Goal: Task Accomplishment & Management: Use online tool/utility

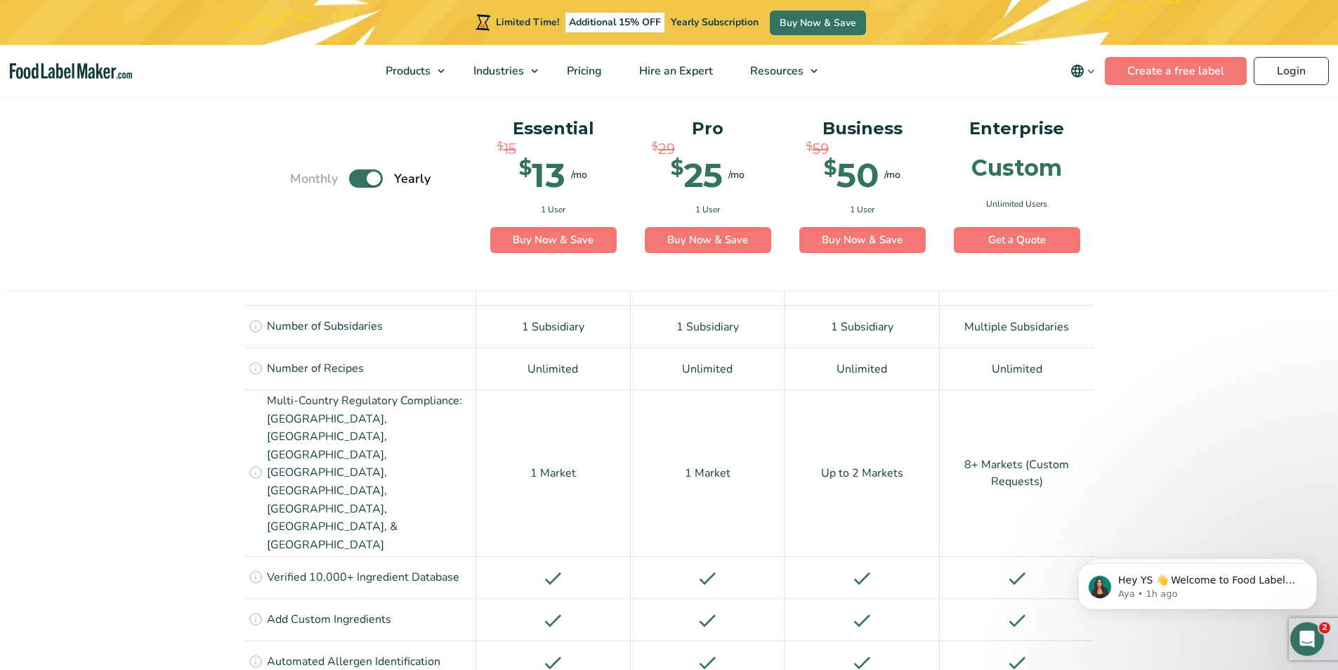
scroll to position [1054, 0]
drag, startPoint x: 110, startPoint y: 227, endPoint x: 515, endPoint y: 105, distance: 422.7
click at [117, 228] on div "Monthly Toggle Yearly (6 Month Free + 2 Free Nutritional Consultations) Essenti…" at bounding box center [669, 190] width 1338 height 200
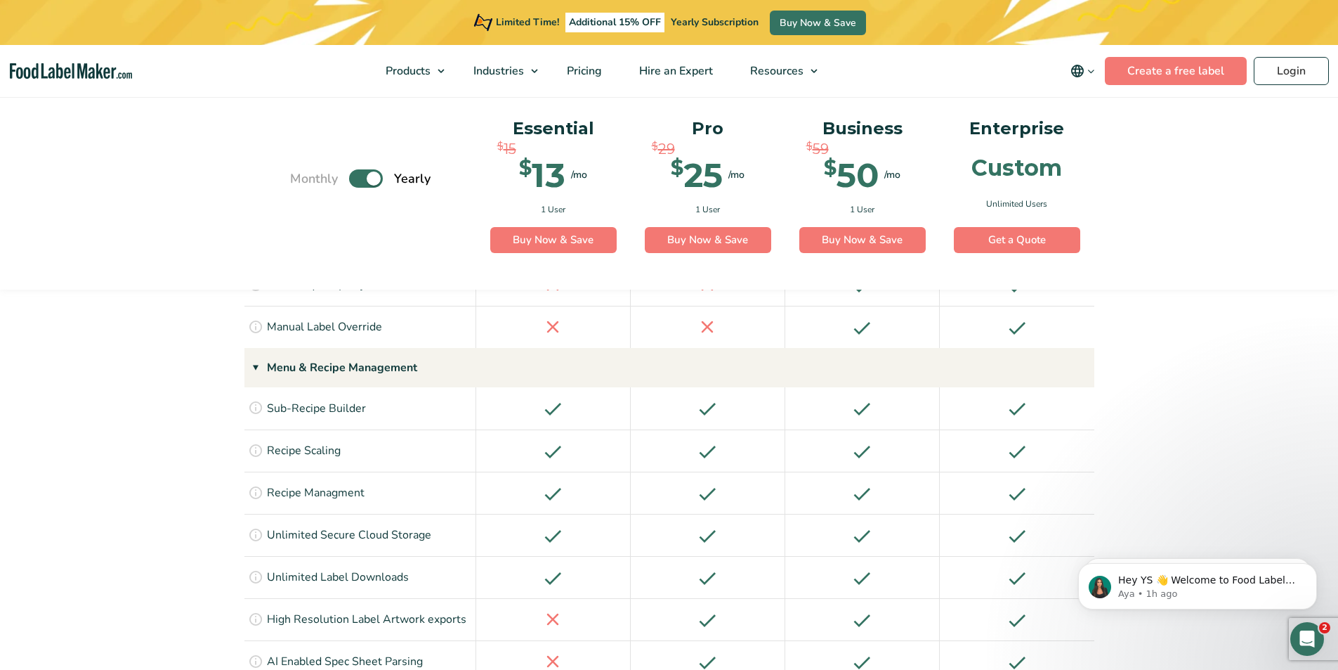
scroll to position [0, 0]
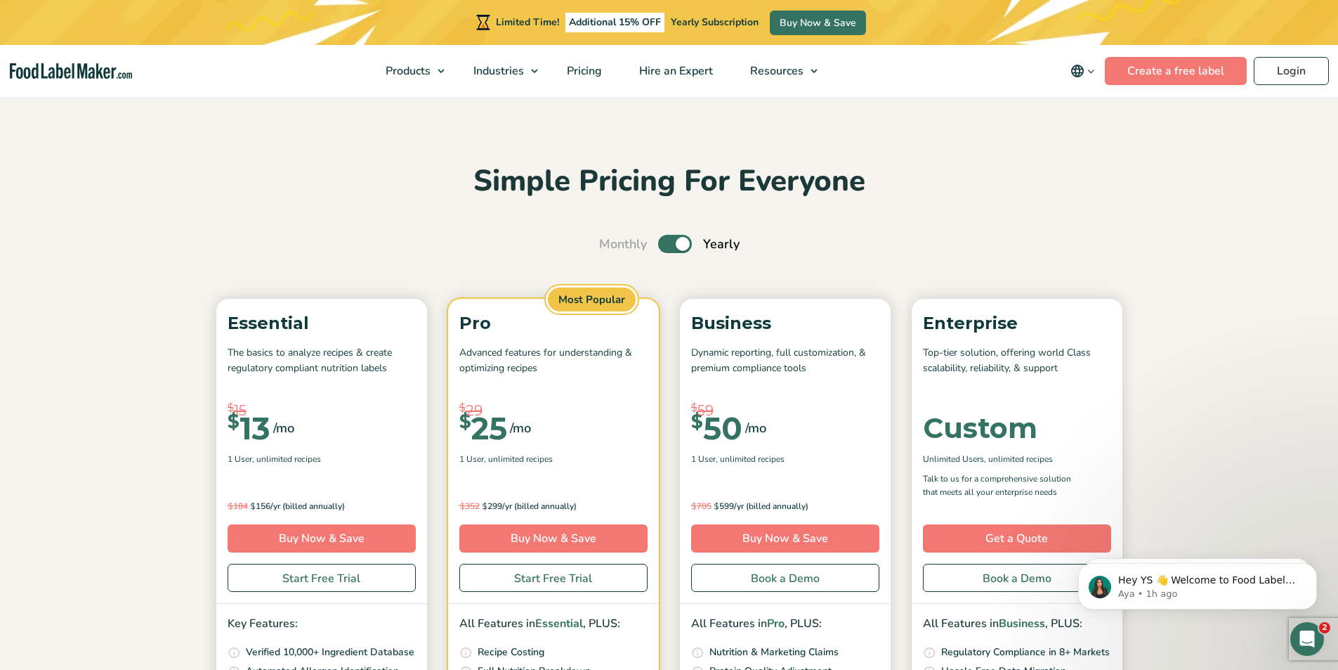
drag, startPoint x: 1252, startPoint y: 365, endPoint x: 1218, endPoint y: 16, distance: 350.8
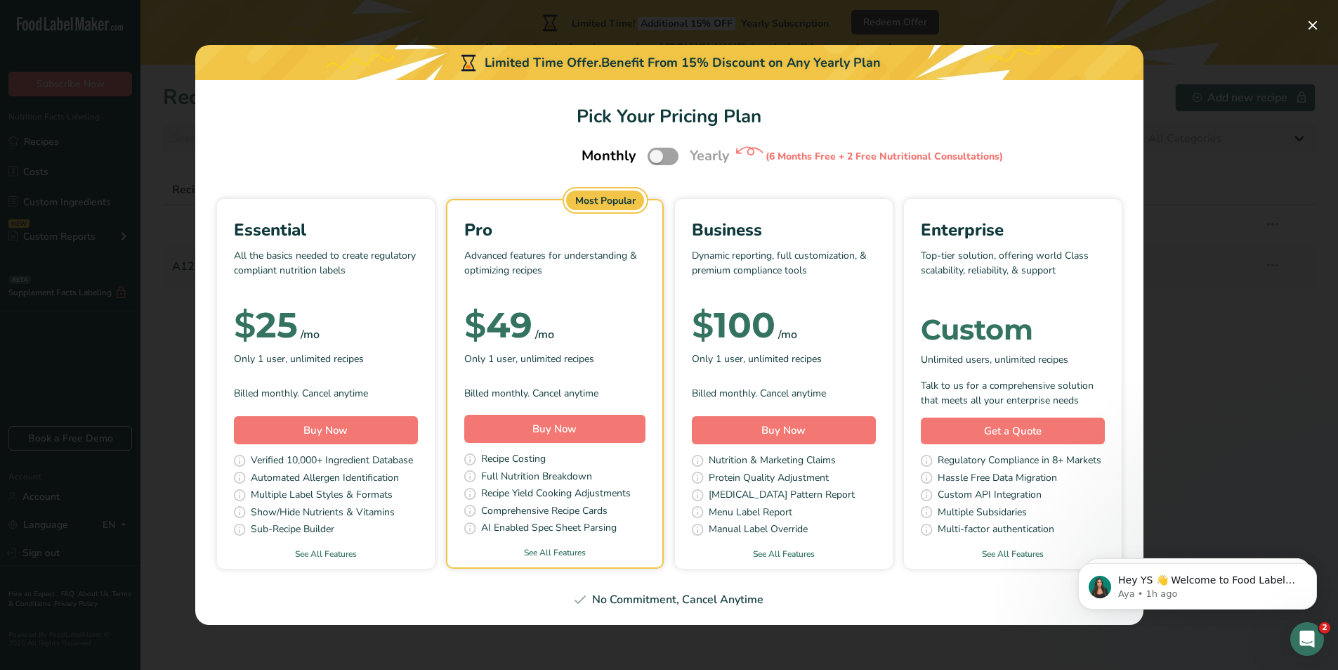
click at [859, 329] on div "$ 100 /mo" at bounding box center [784, 325] width 184 height 28
click at [1312, 30] on button "Pick Your Pricing Plan Modal" at bounding box center [1313, 25] width 22 height 22
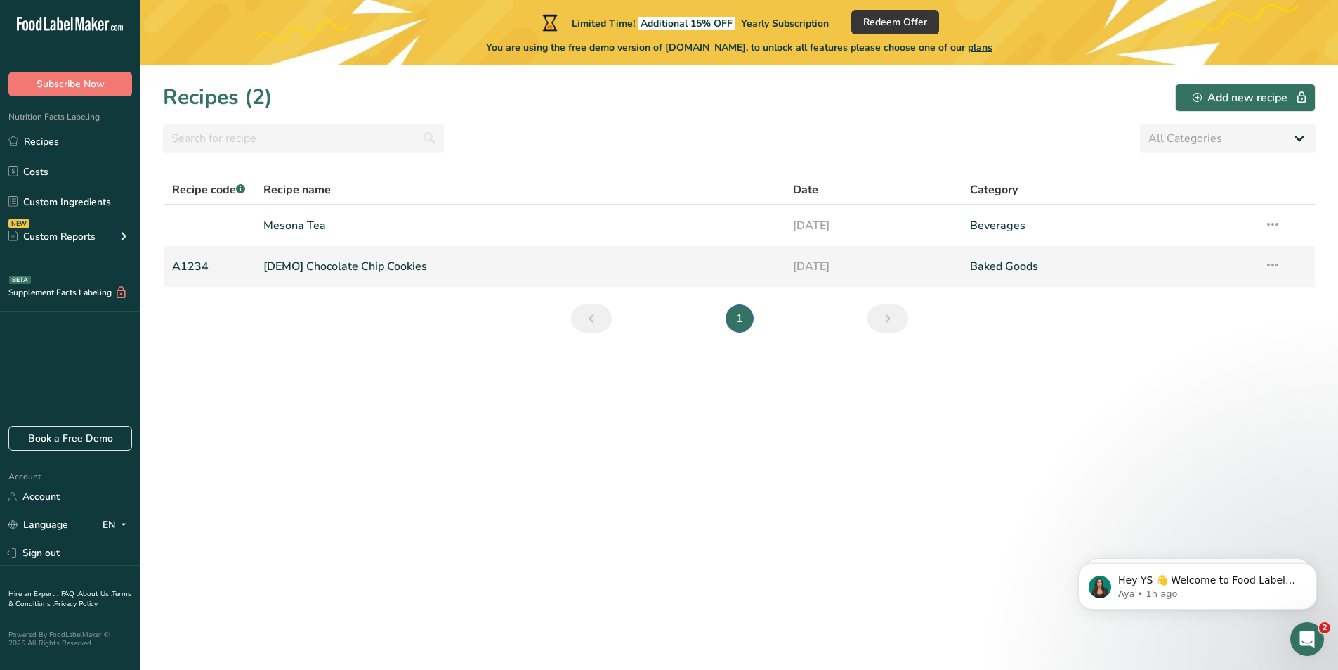
click at [421, 268] on link "[DEMO] Chocolate Chip Cookies" at bounding box center [520, 267] width 514 height 30
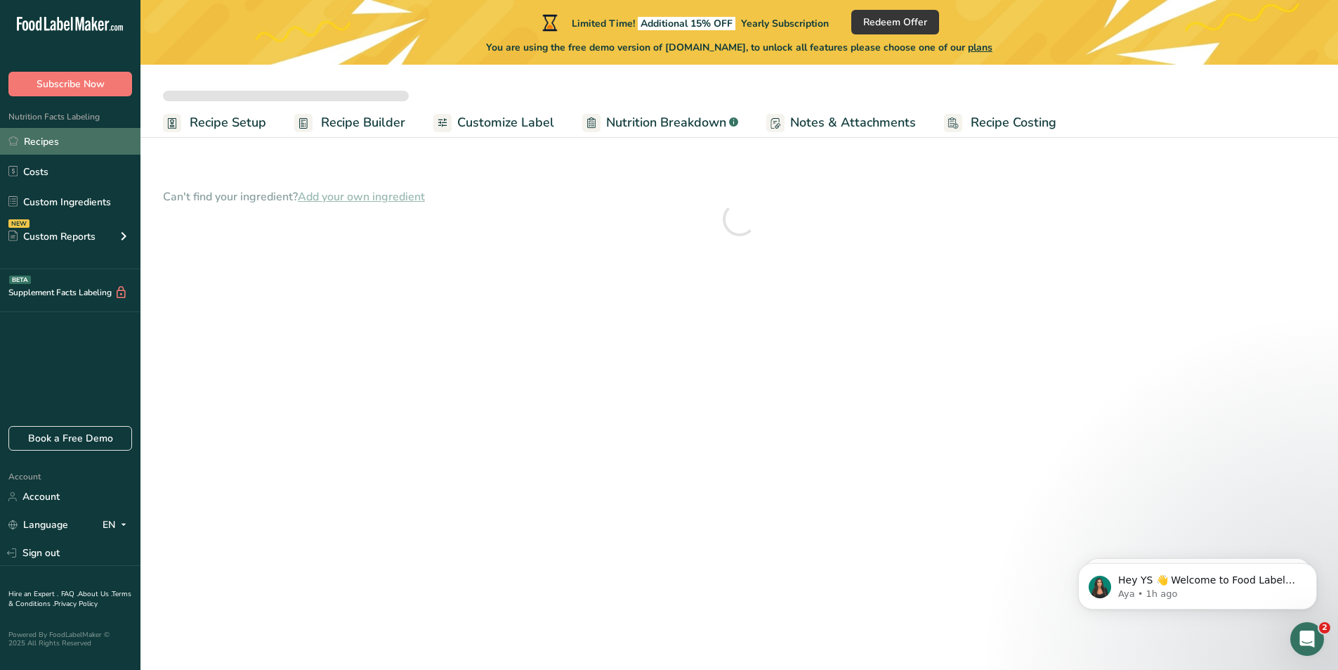
click at [112, 141] on link "Recipes" at bounding box center [70, 141] width 141 height 27
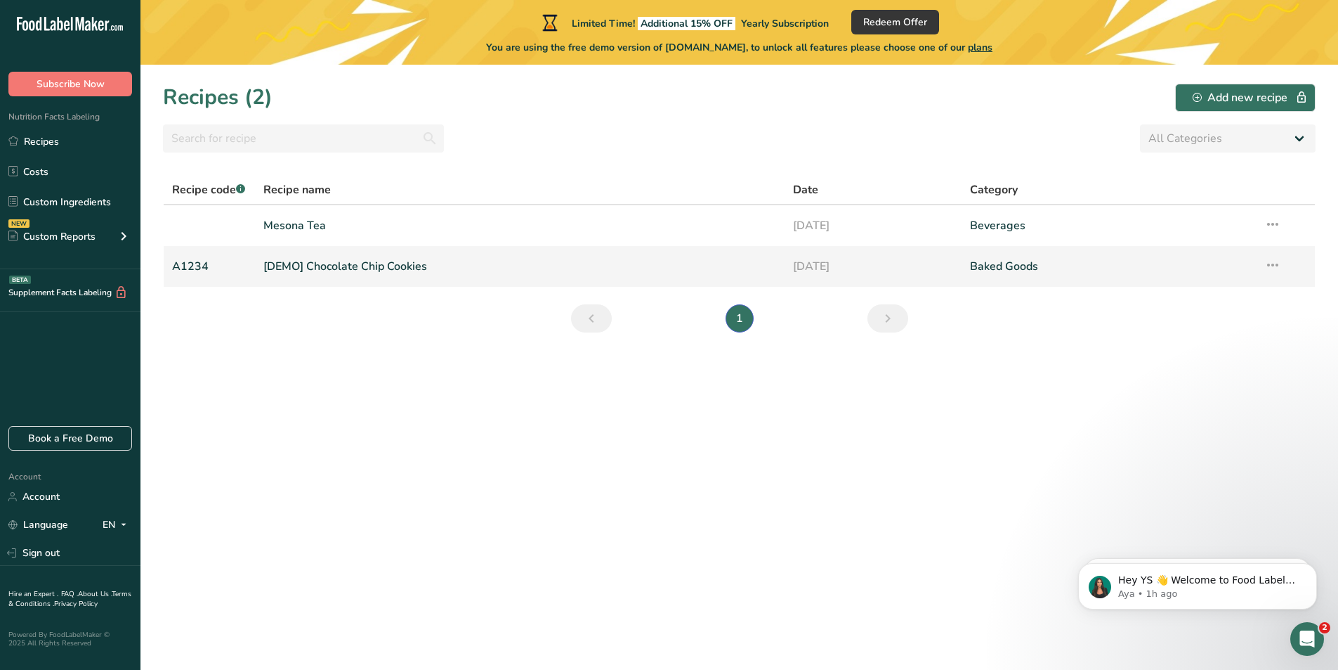
click at [386, 269] on link "[DEMO] Chocolate Chip Cookies" at bounding box center [520, 267] width 514 height 30
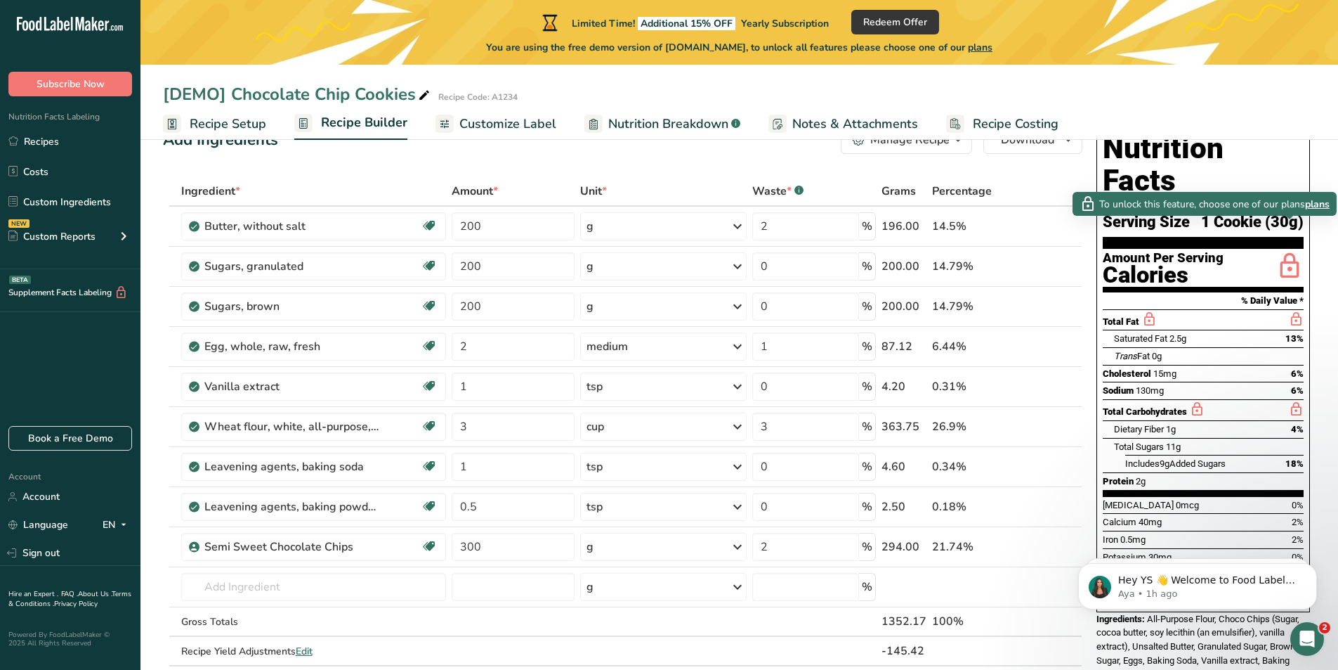
scroll to position [70, 0]
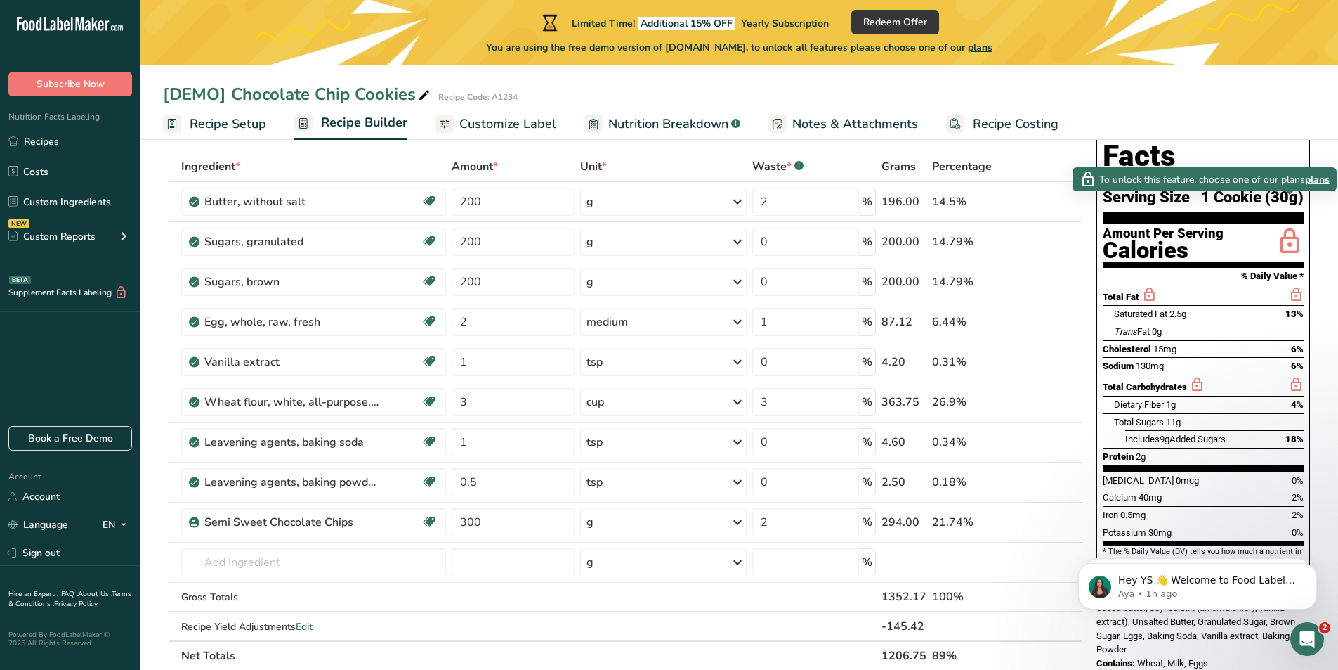
click at [1292, 226] on icon at bounding box center [1290, 242] width 28 height 33
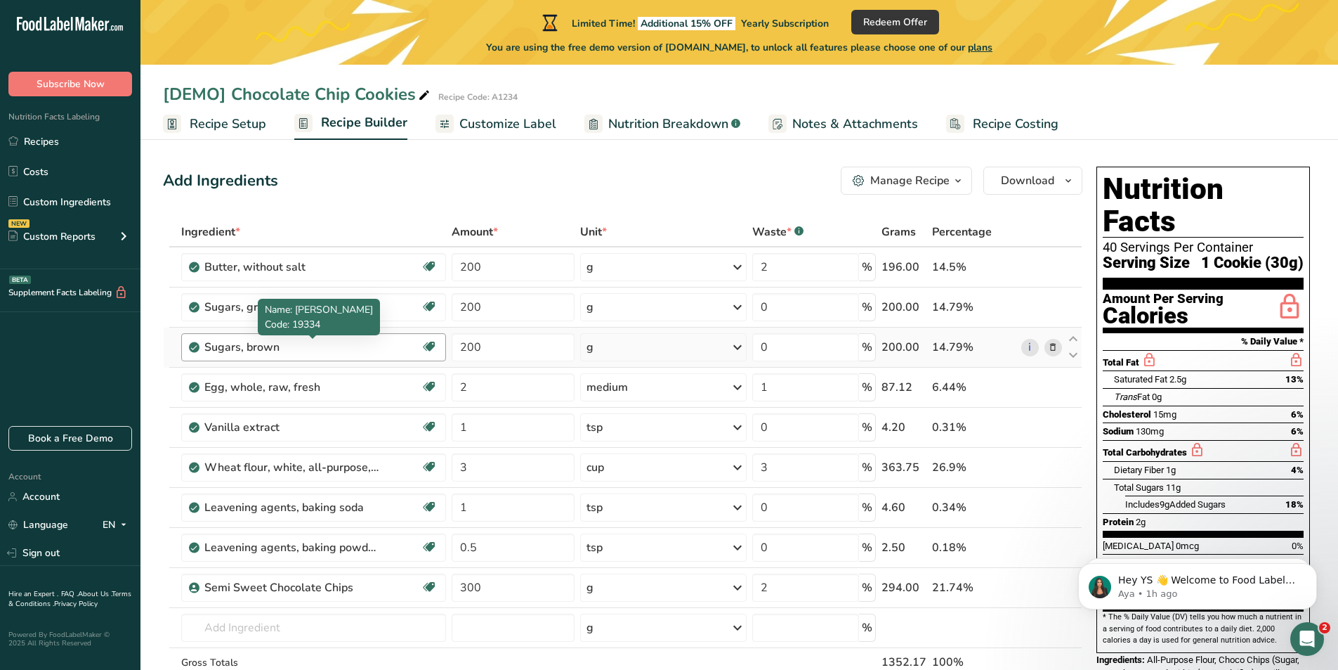
scroll to position [0, 0]
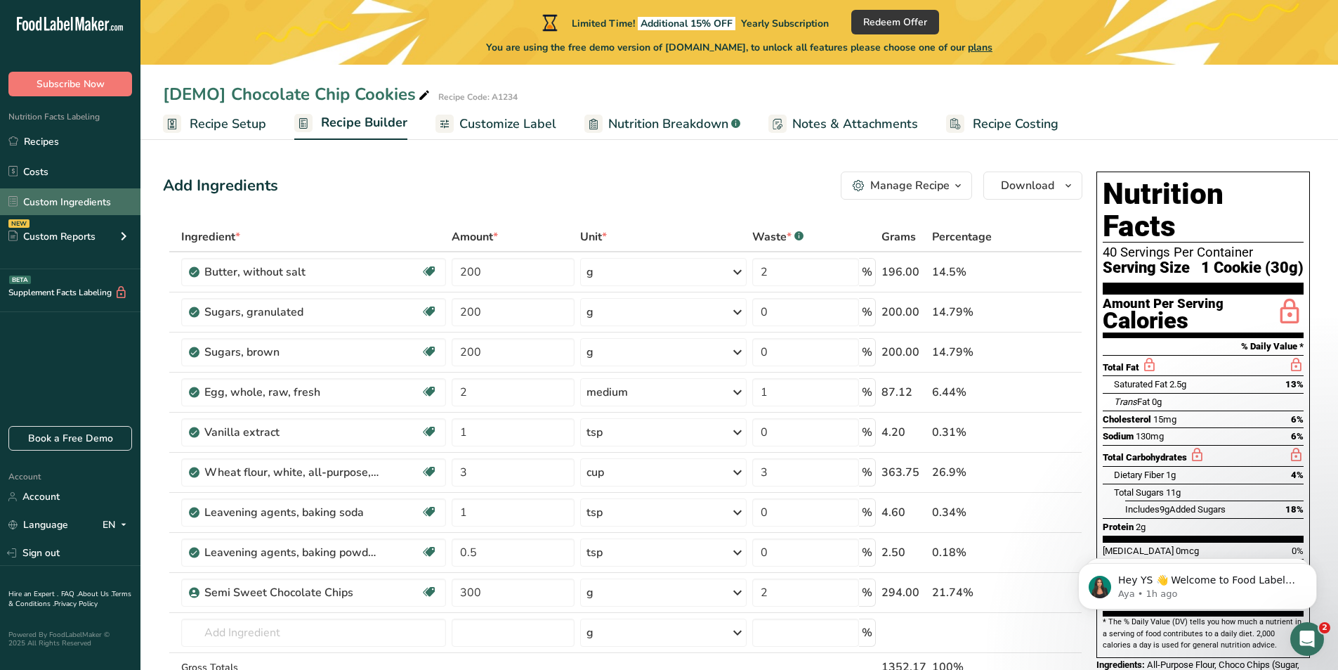
click at [76, 210] on link "Custom Ingredients" at bounding box center [70, 201] width 141 height 27
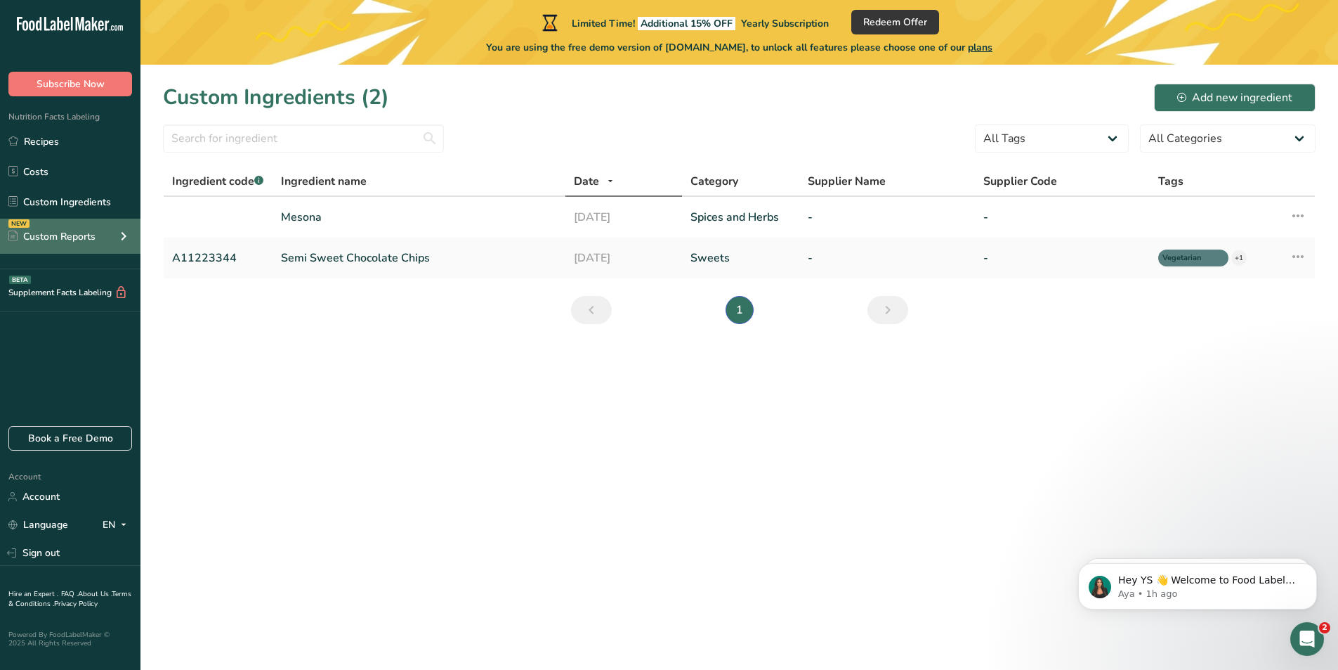
click at [80, 245] on div "NEW Custom Reports" at bounding box center [70, 236] width 141 height 35
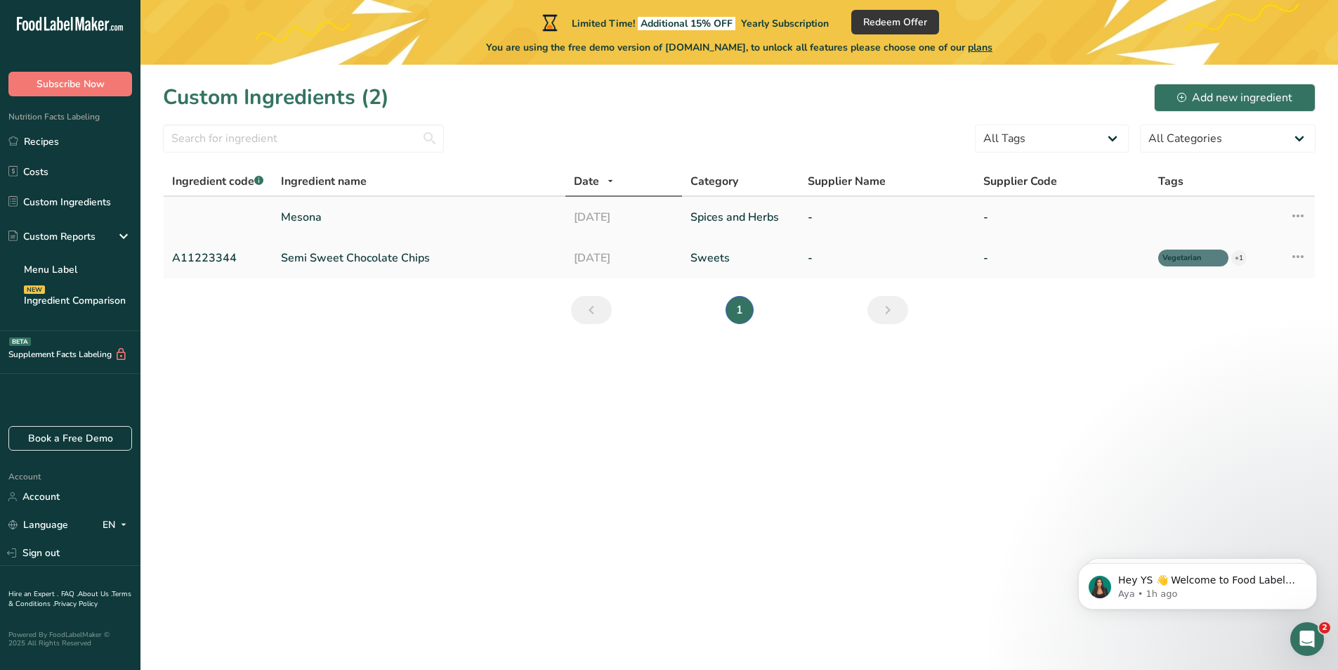
click at [310, 216] on link "Mesona" at bounding box center [418, 217] width 275 height 17
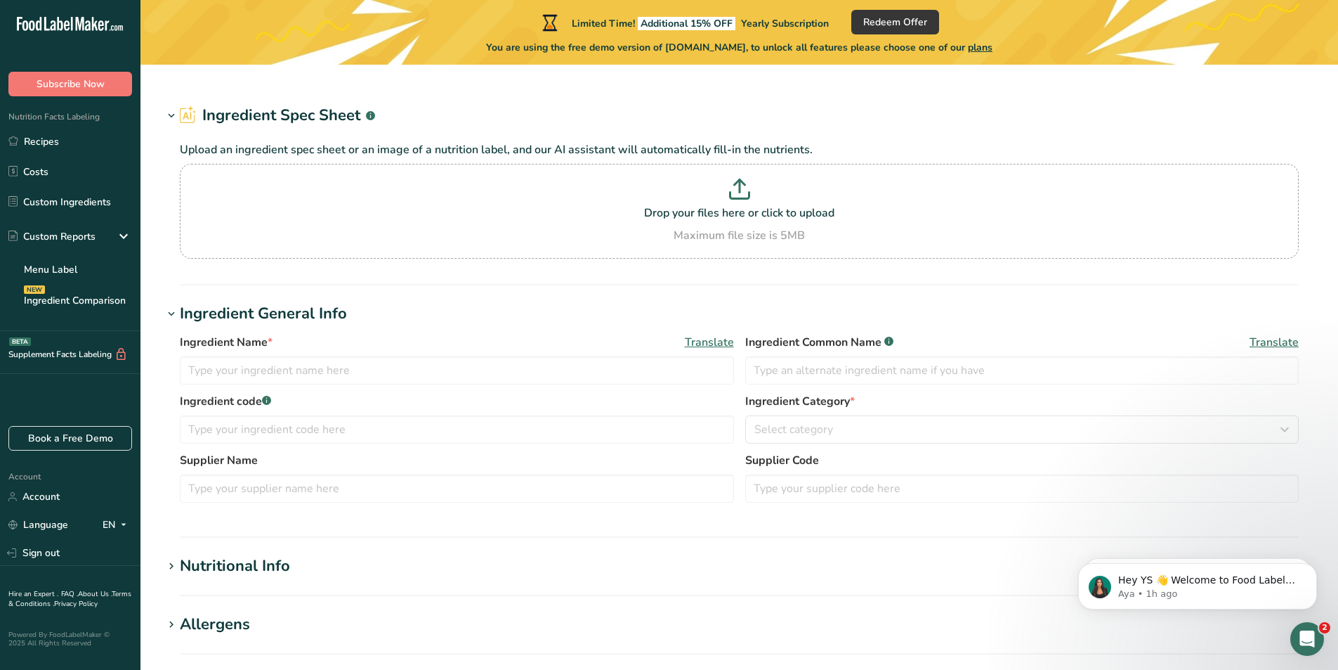
type input "Mesona"
type input "仙草"
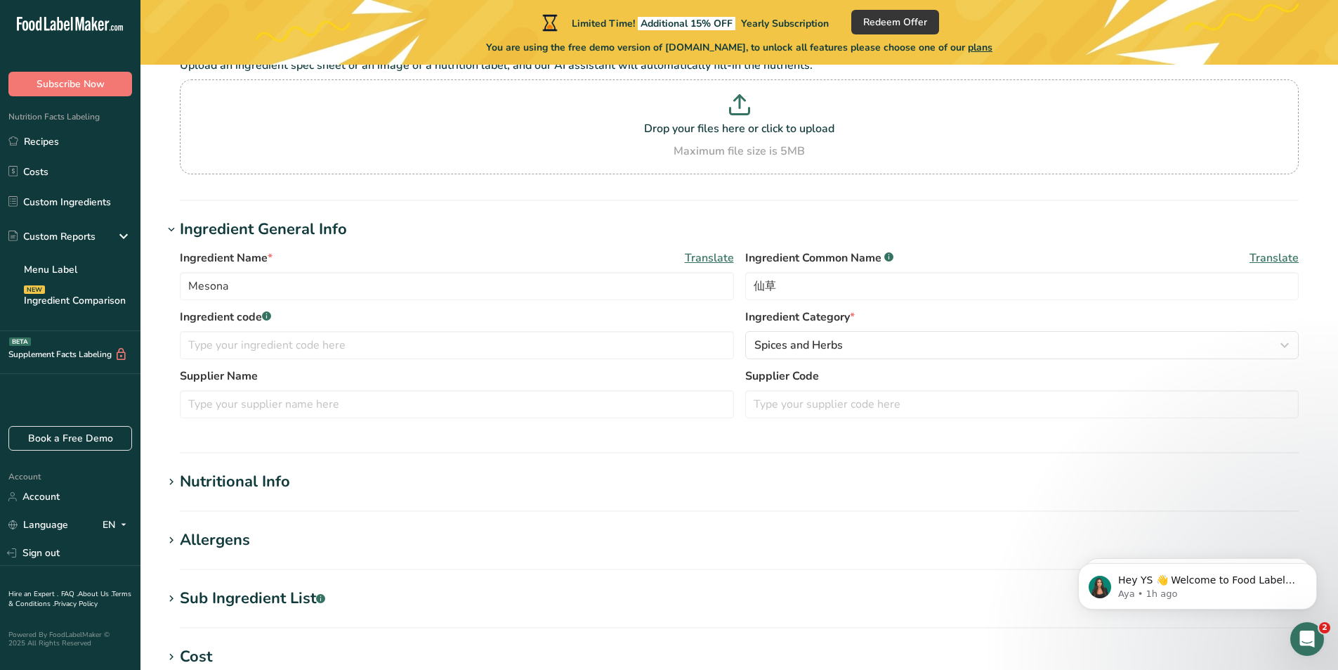
scroll to position [141, 0]
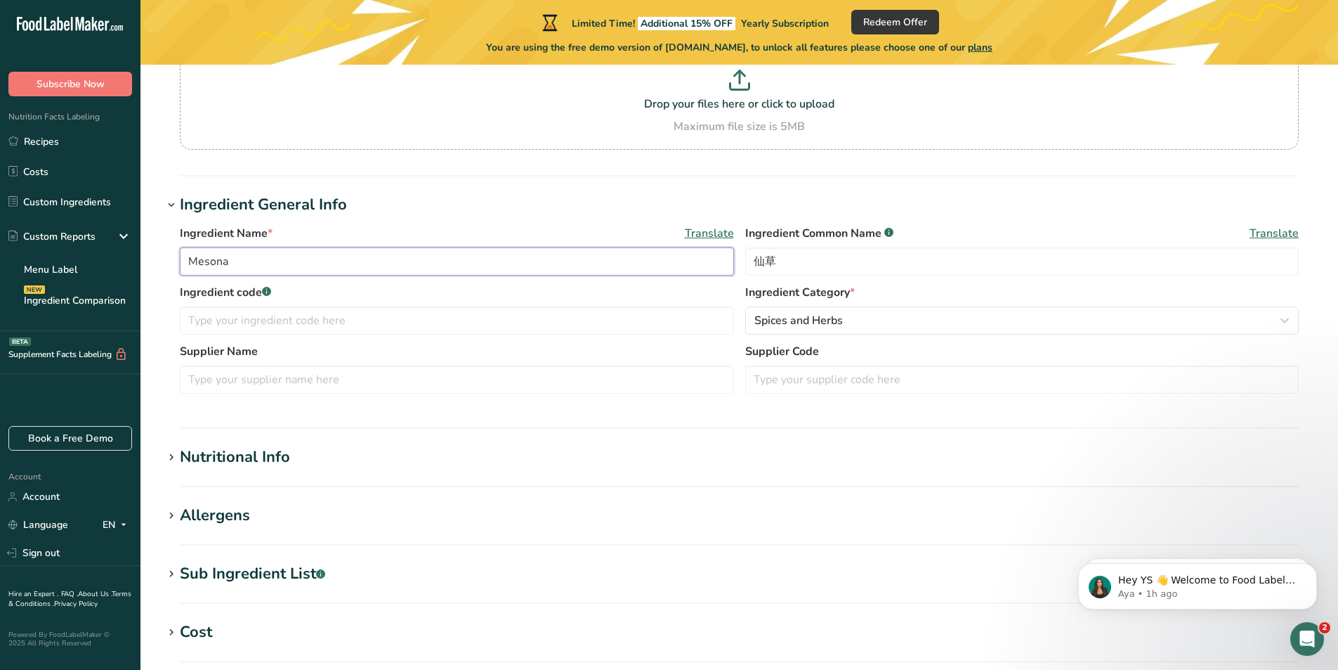
click at [513, 268] on input "Mesona" at bounding box center [457, 261] width 554 height 28
click at [865, 277] on div "Ingredient Name * Translate Mesona Ingredient Common Name .a-a{fill:#347362;}.b…" at bounding box center [739, 254] width 1119 height 59
click at [864, 264] on input "仙草" at bounding box center [1022, 261] width 554 height 28
click at [30, 171] on link "Costs" at bounding box center [70, 171] width 141 height 27
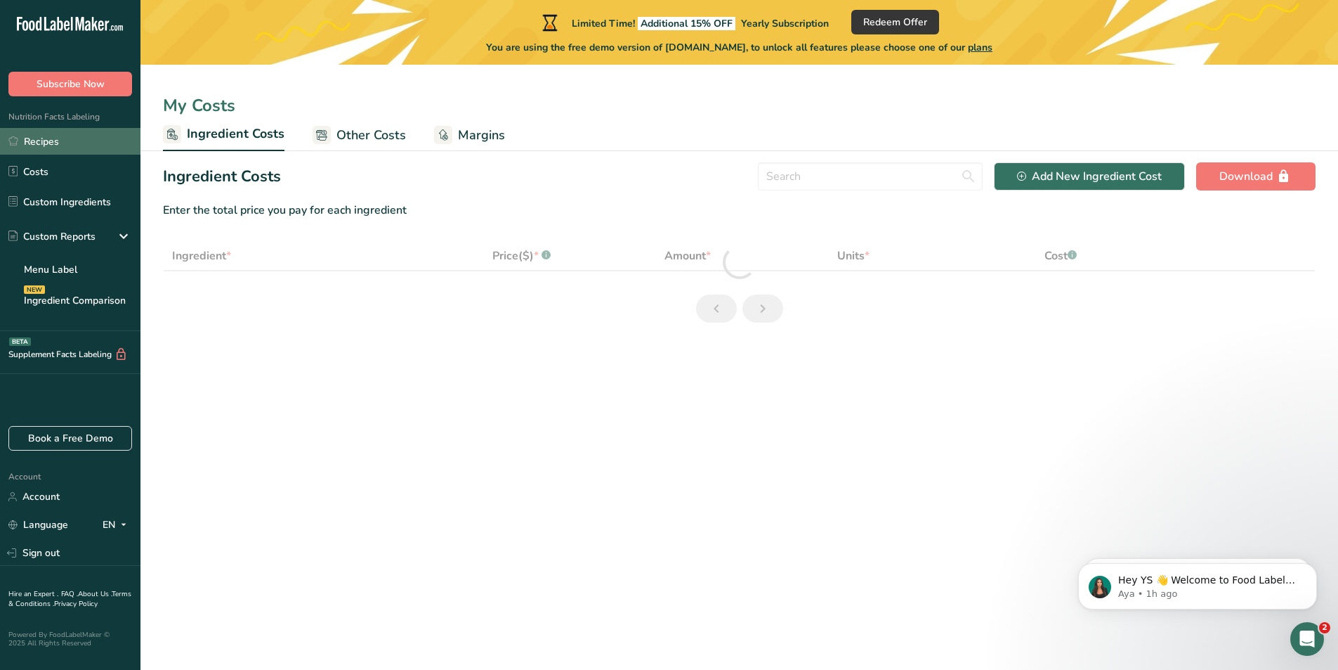
select select "1"
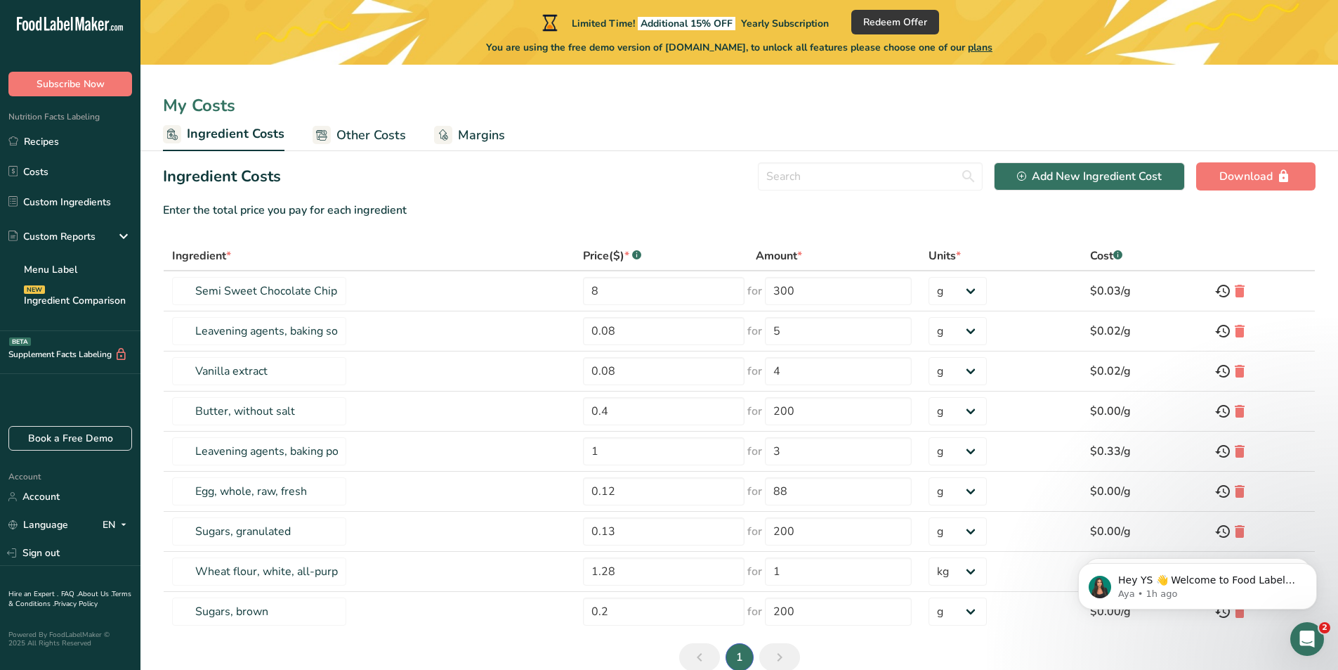
click at [381, 131] on span "Other Costs" at bounding box center [372, 135] width 70 height 19
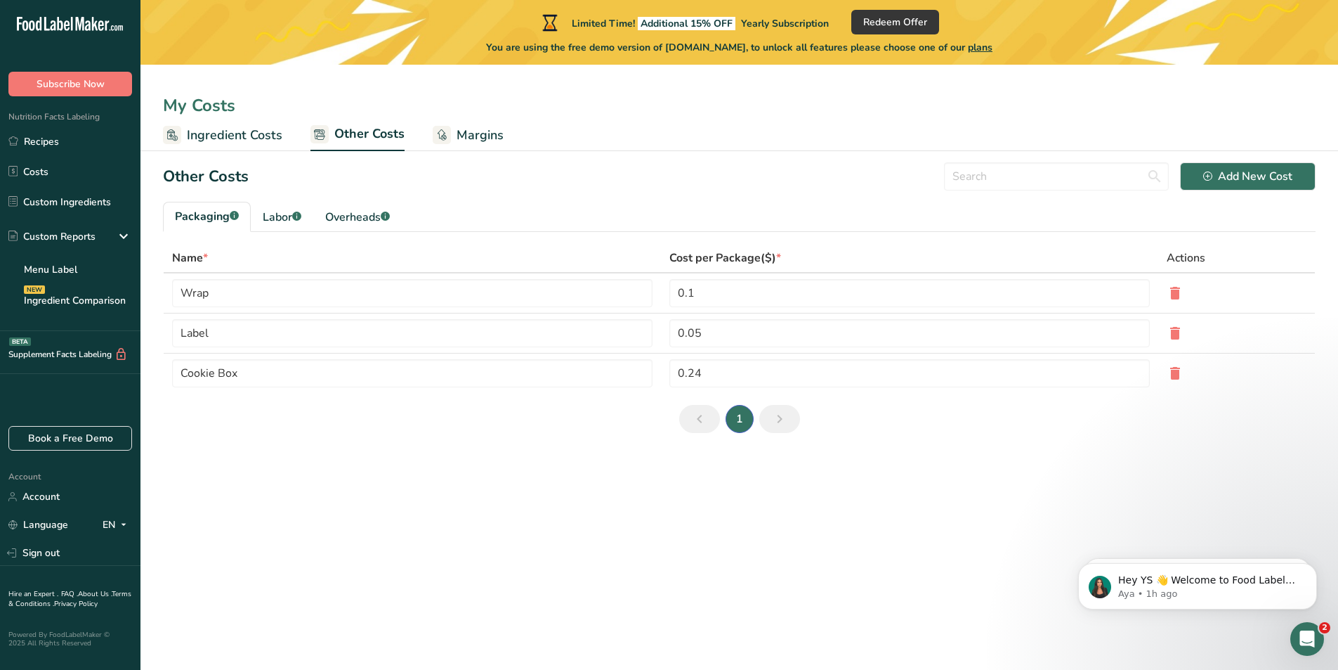
click at [238, 131] on span "Ingredient Costs" at bounding box center [235, 135] width 96 height 19
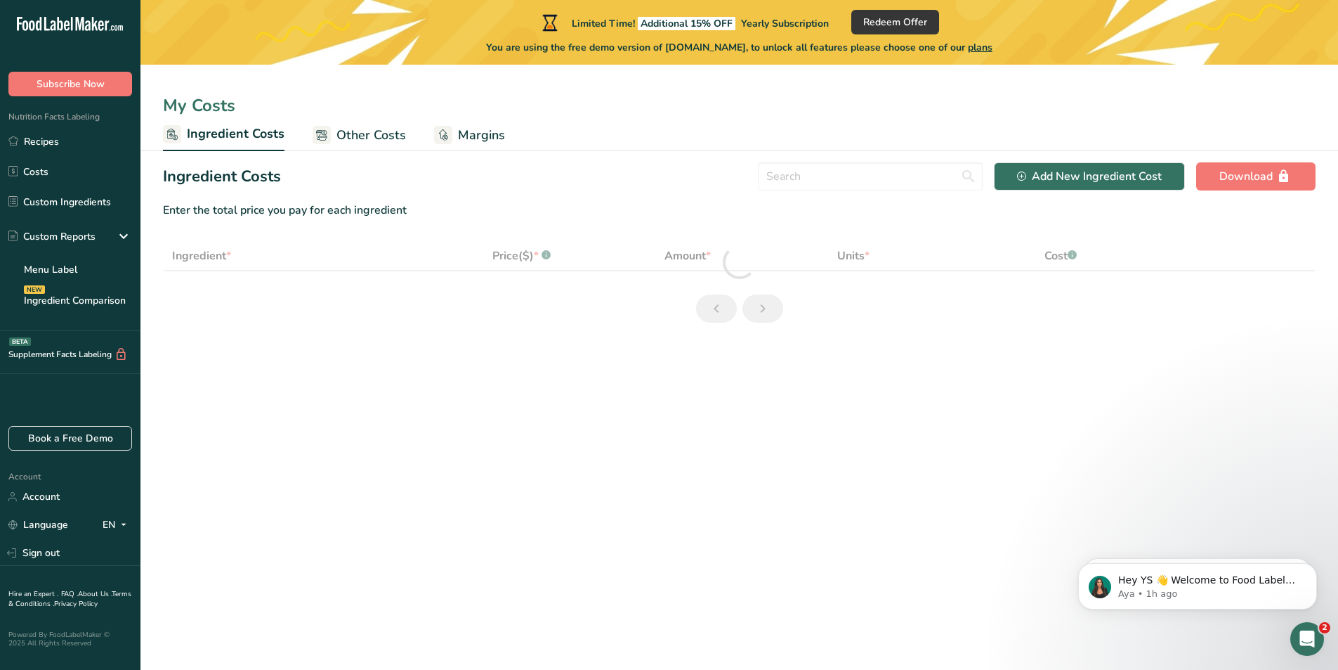
select select "1"
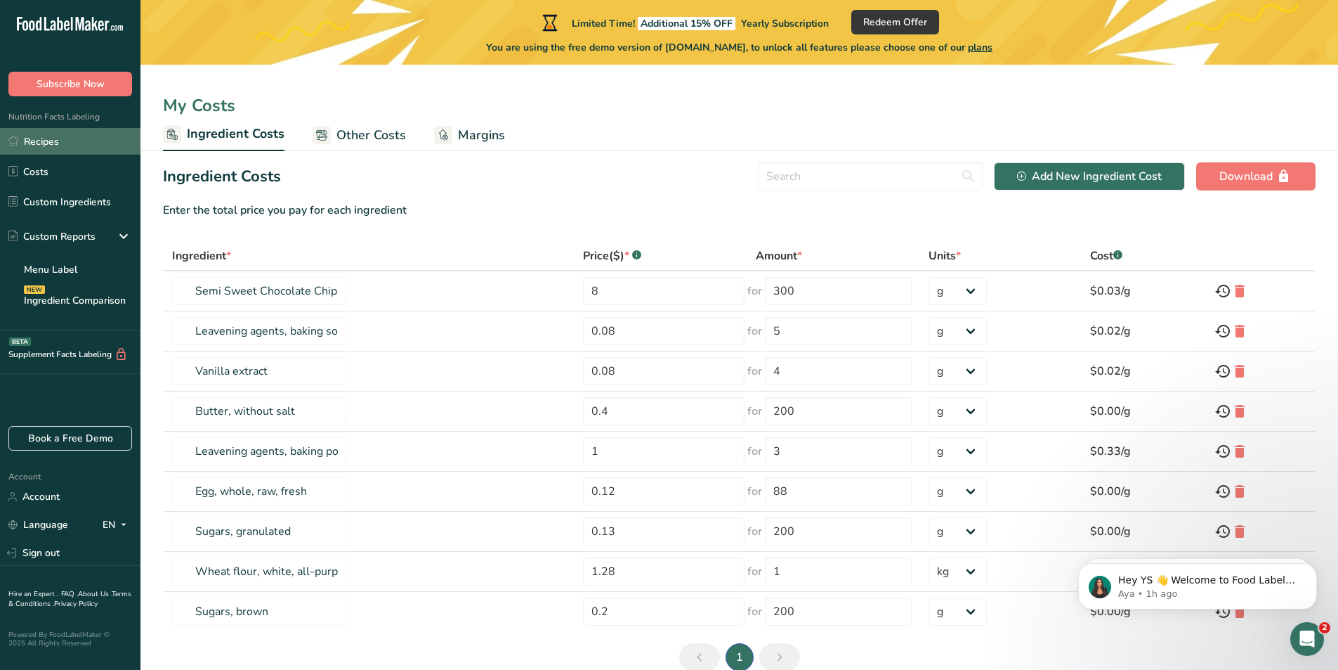
click at [74, 147] on link "Recipes" at bounding box center [70, 141] width 141 height 27
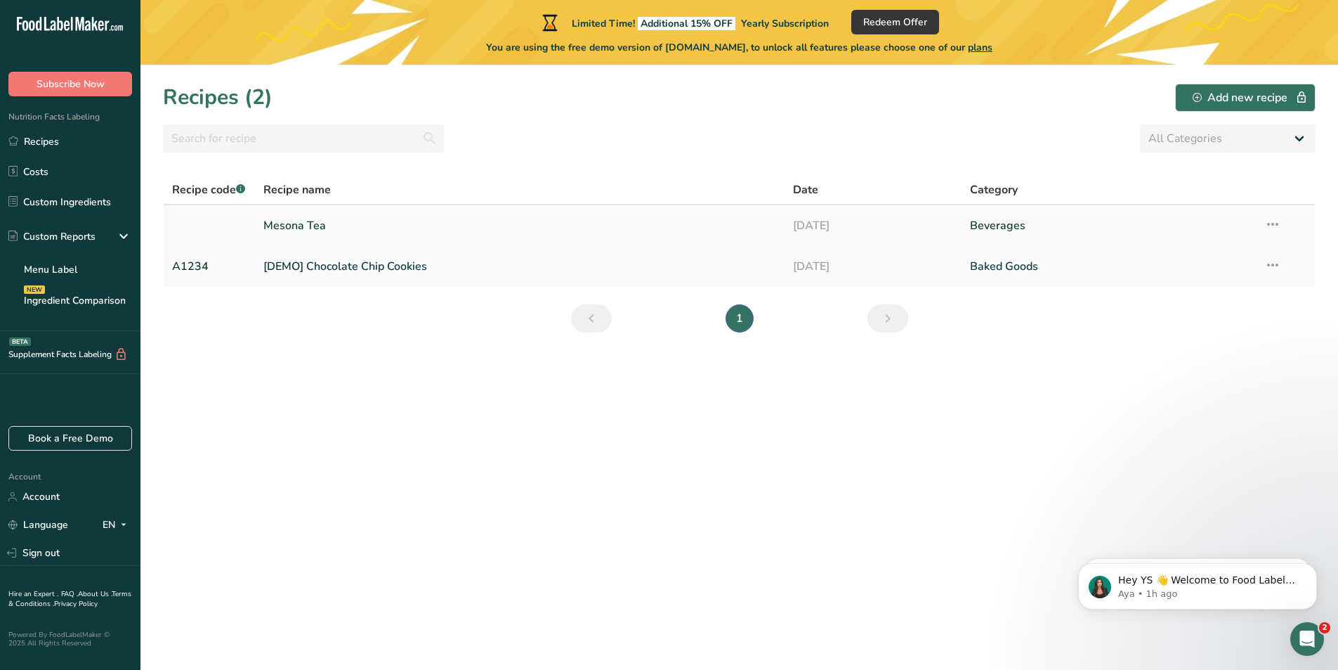
click at [365, 221] on link "Mesona Tea" at bounding box center [520, 226] width 514 height 30
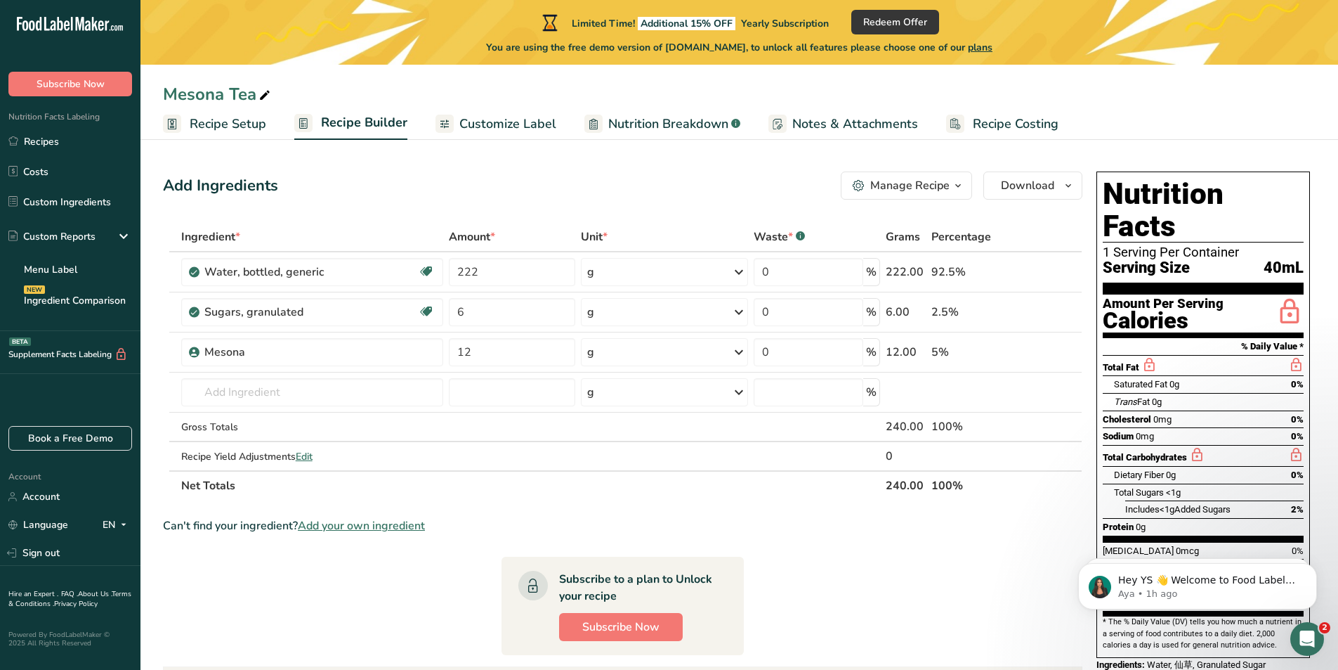
drag, startPoint x: 559, startPoint y: 180, endPoint x: 482, endPoint y: 165, distance: 78.7
click at [482, 165] on section "Add Ingredients Manage Recipe Delete Recipe Duplicate Recipe Scale Recipe Save …" at bounding box center [740, 531] width 1198 height 776
